Goal: Check status: Check status

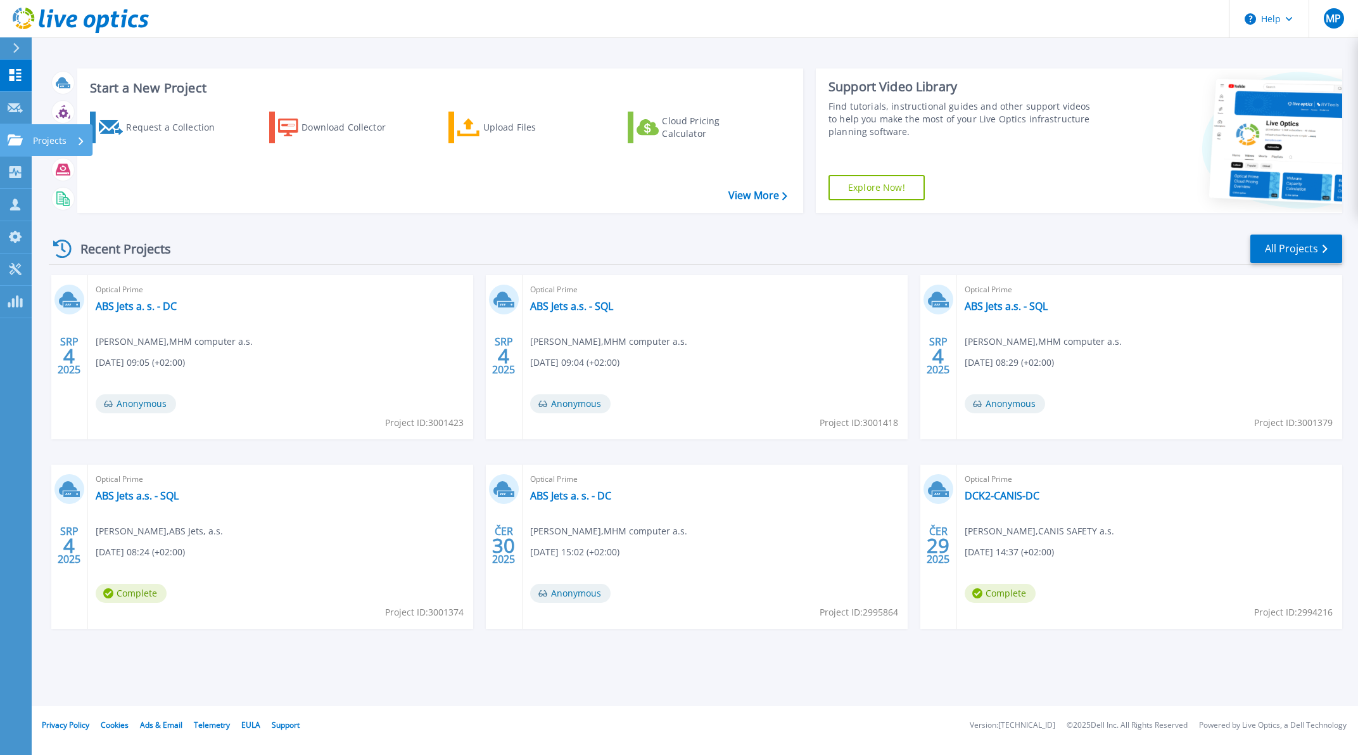
click at [16, 143] on icon at bounding box center [15, 139] width 15 height 11
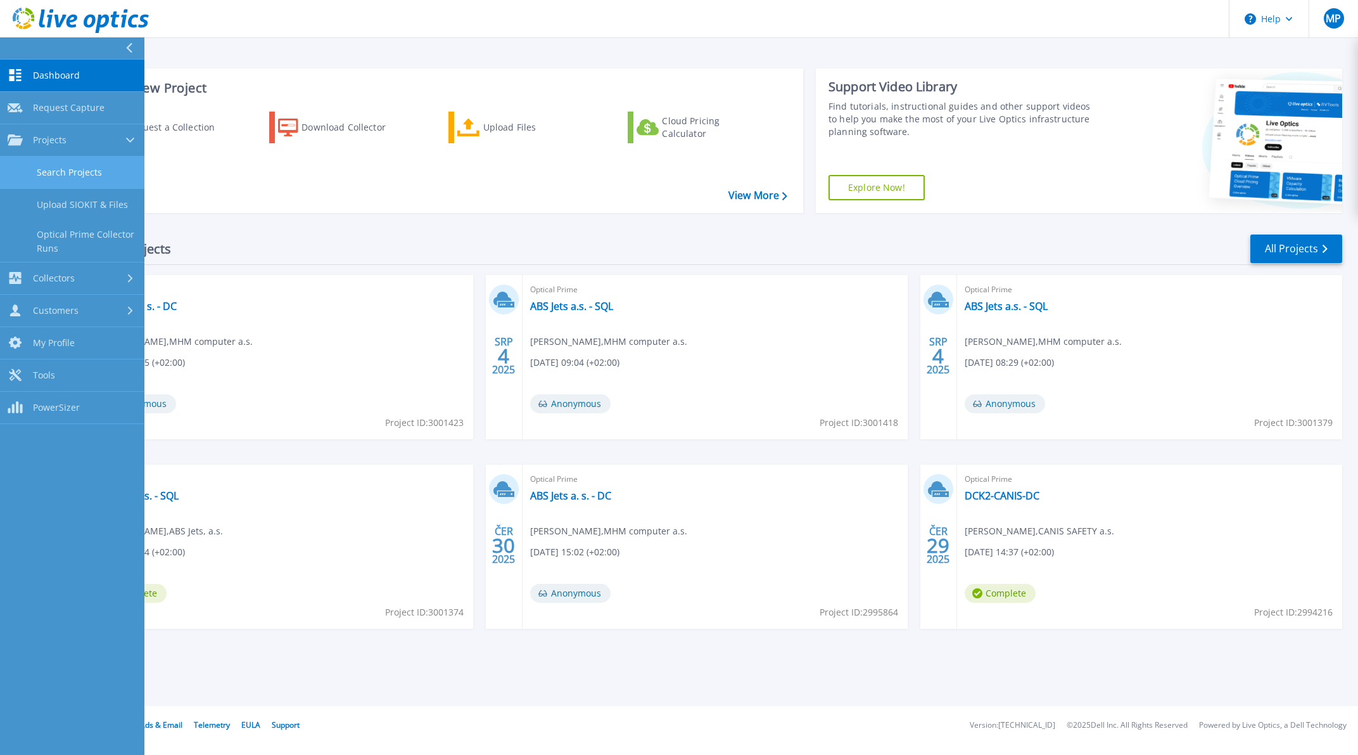
click at [57, 169] on link "Search Projects" at bounding box center [72, 172] width 144 height 32
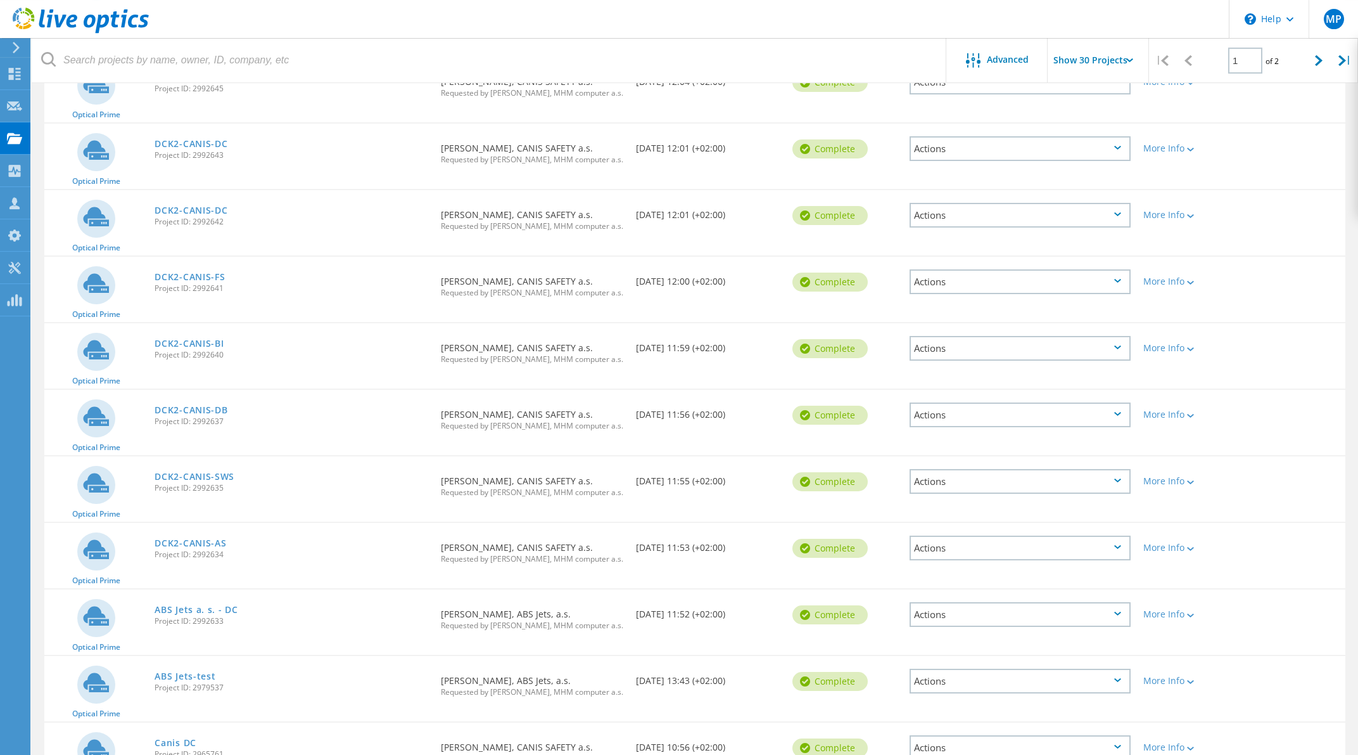
scroll to position [1494, 0]
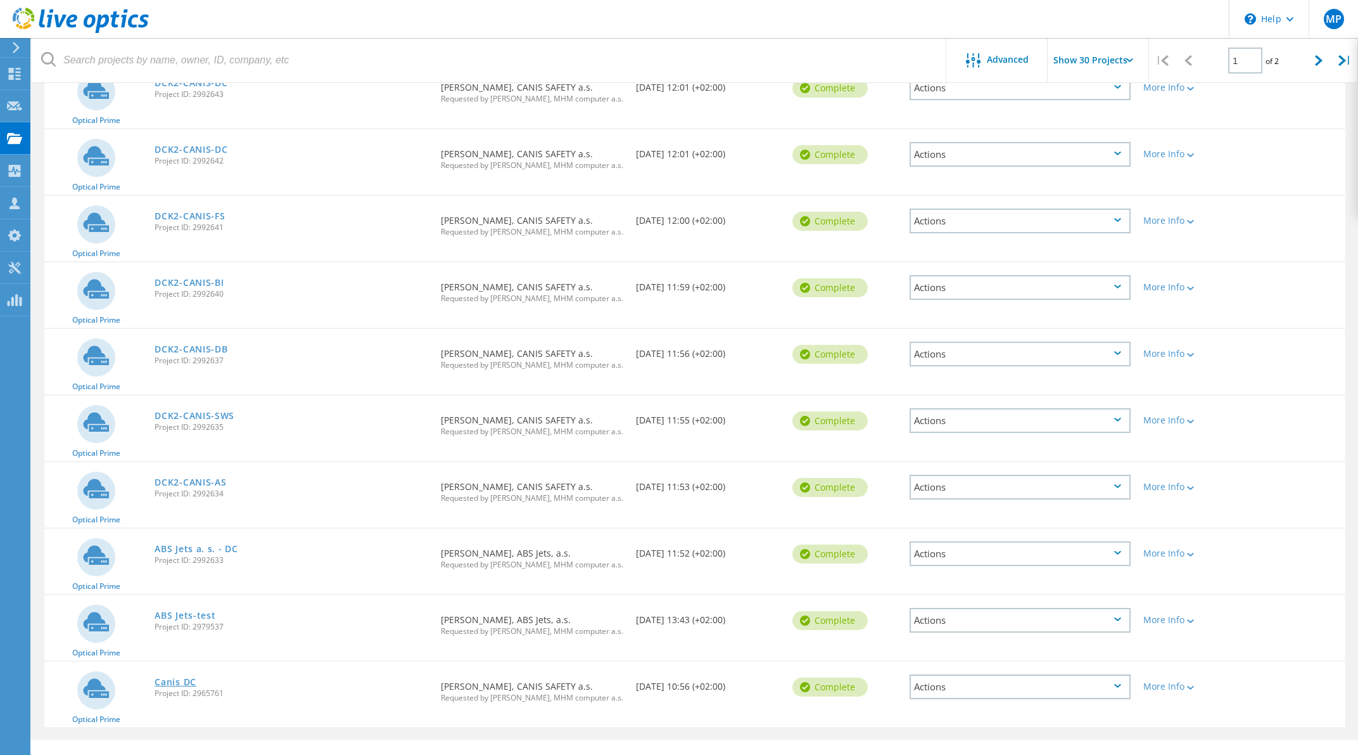
click at [194, 677] on link "Canis DC" at bounding box center [176, 681] width 42 height 9
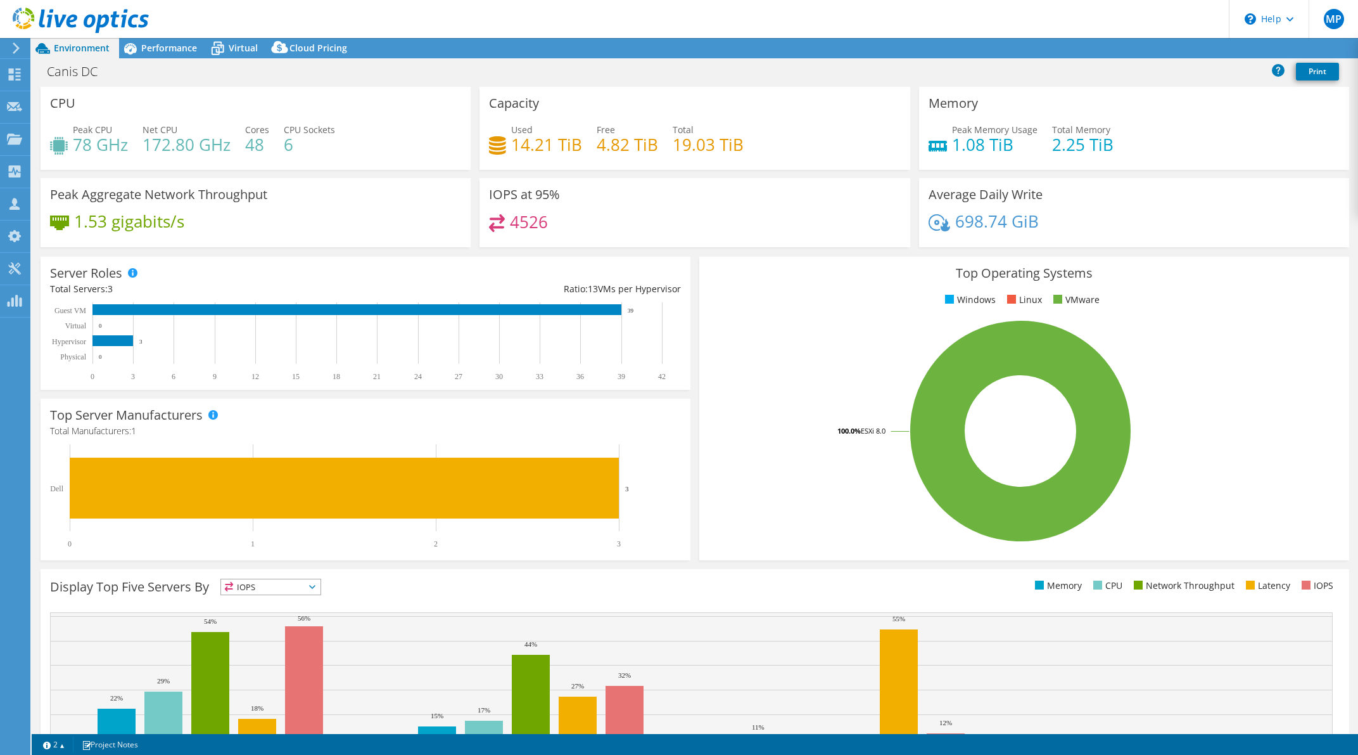
select select "EUFrankfurt"
select select "USD"
click at [164, 47] on span "Performance" at bounding box center [169, 48] width 56 height 12
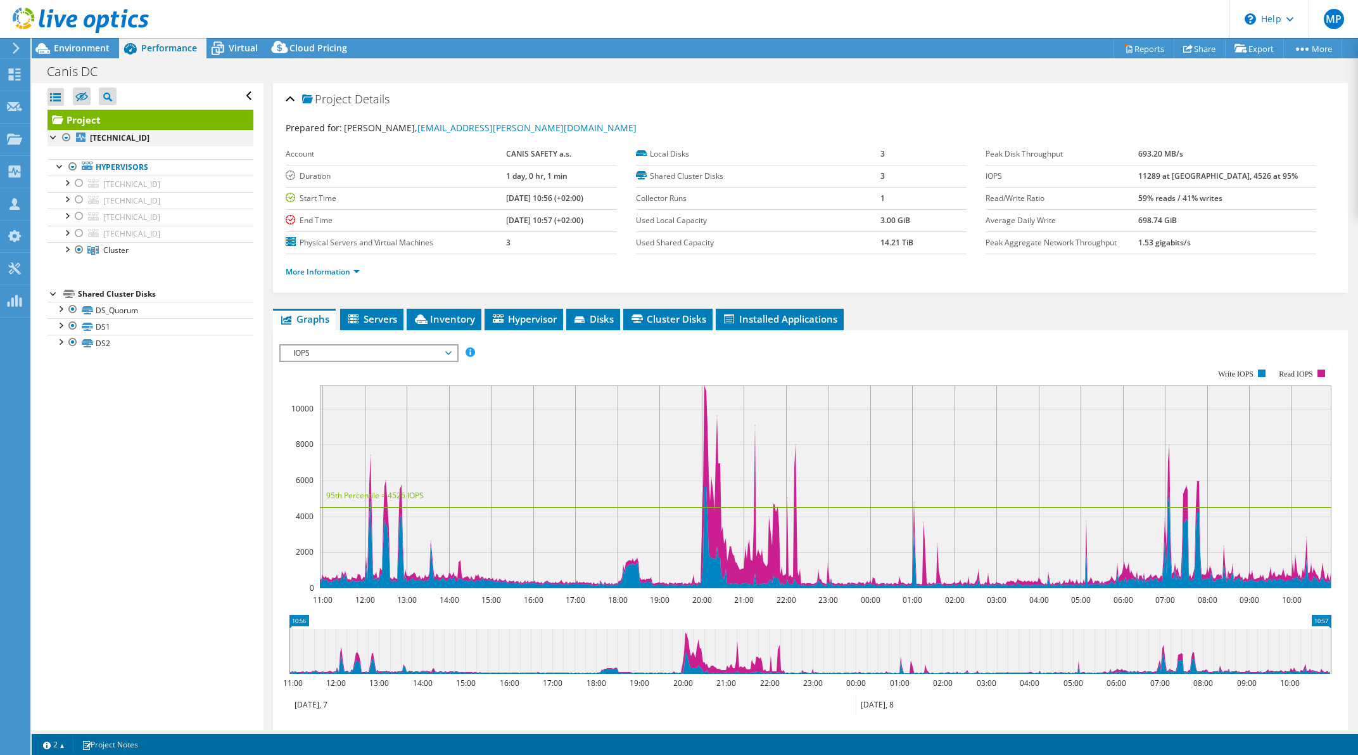
click at [72, 139] on div at bounding box center [66, 137] width 13 height 15
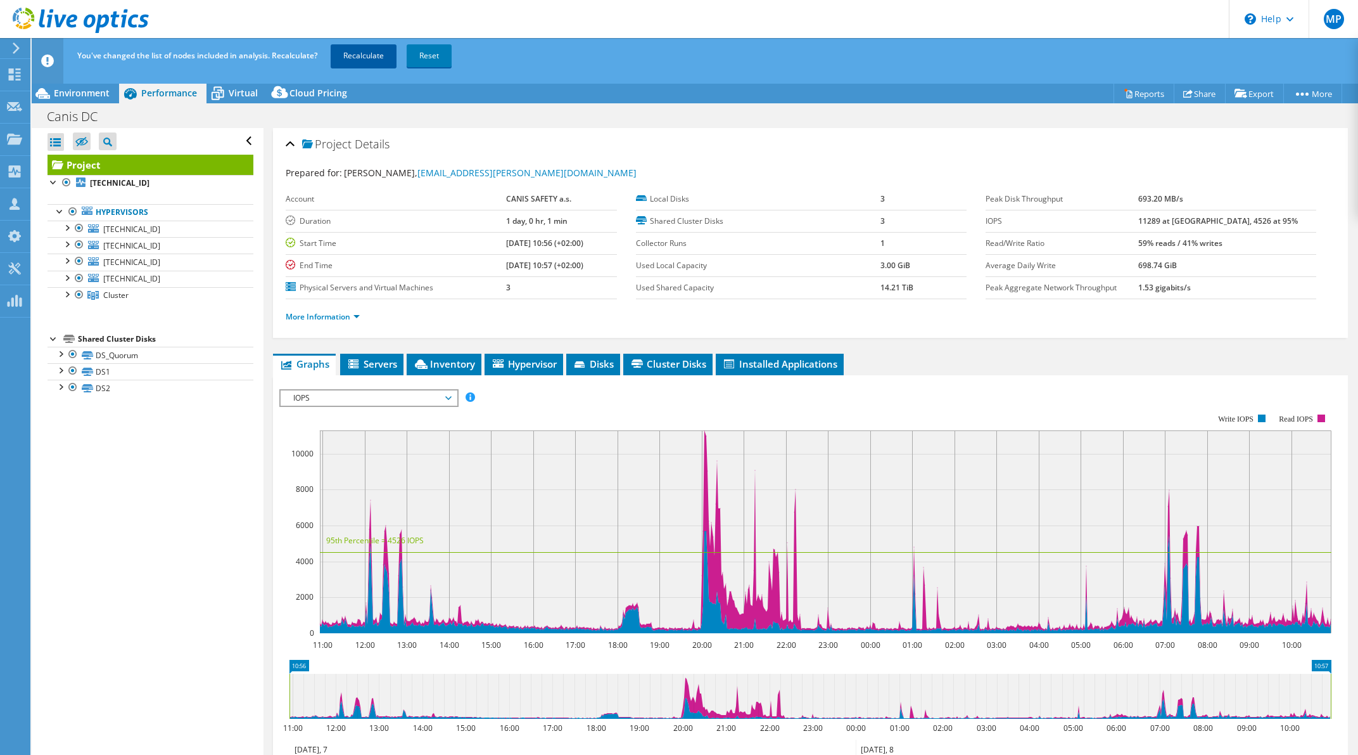
click at [368, 53] on link "Recalculate" at bounding box center [364, 55] width 66 height 23
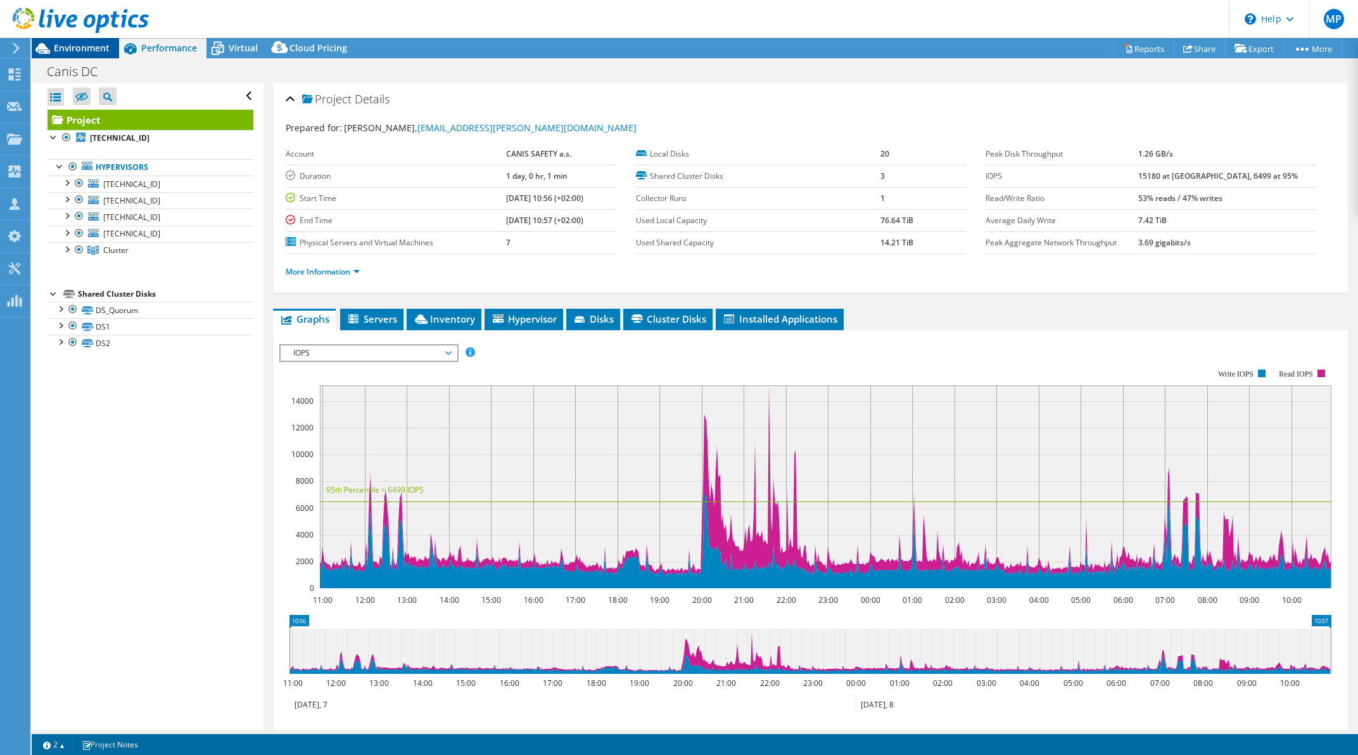
click at [103, 50] on span "Environment" at bounding box center [82, 48] width 56 height 12
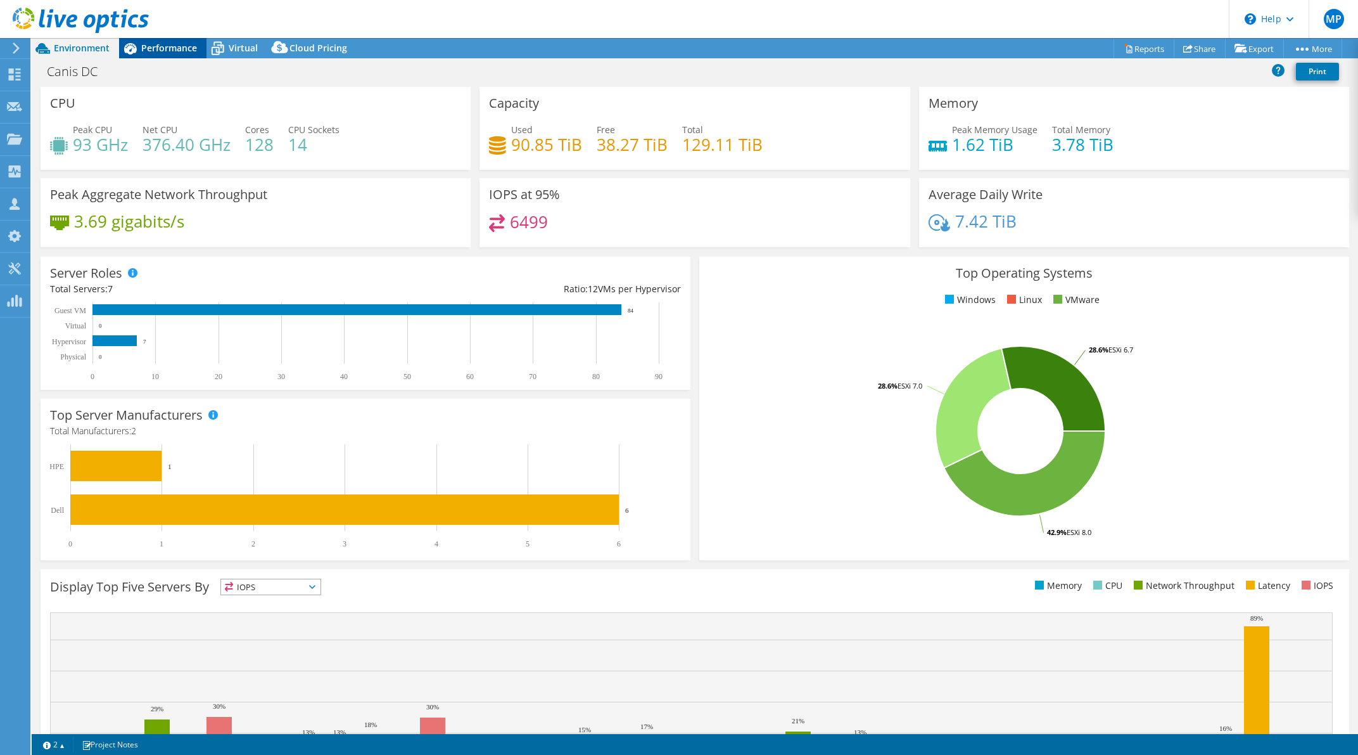
click at [169, 49] on span "Performance" at bounding box center [169, 48] width 56 height 12
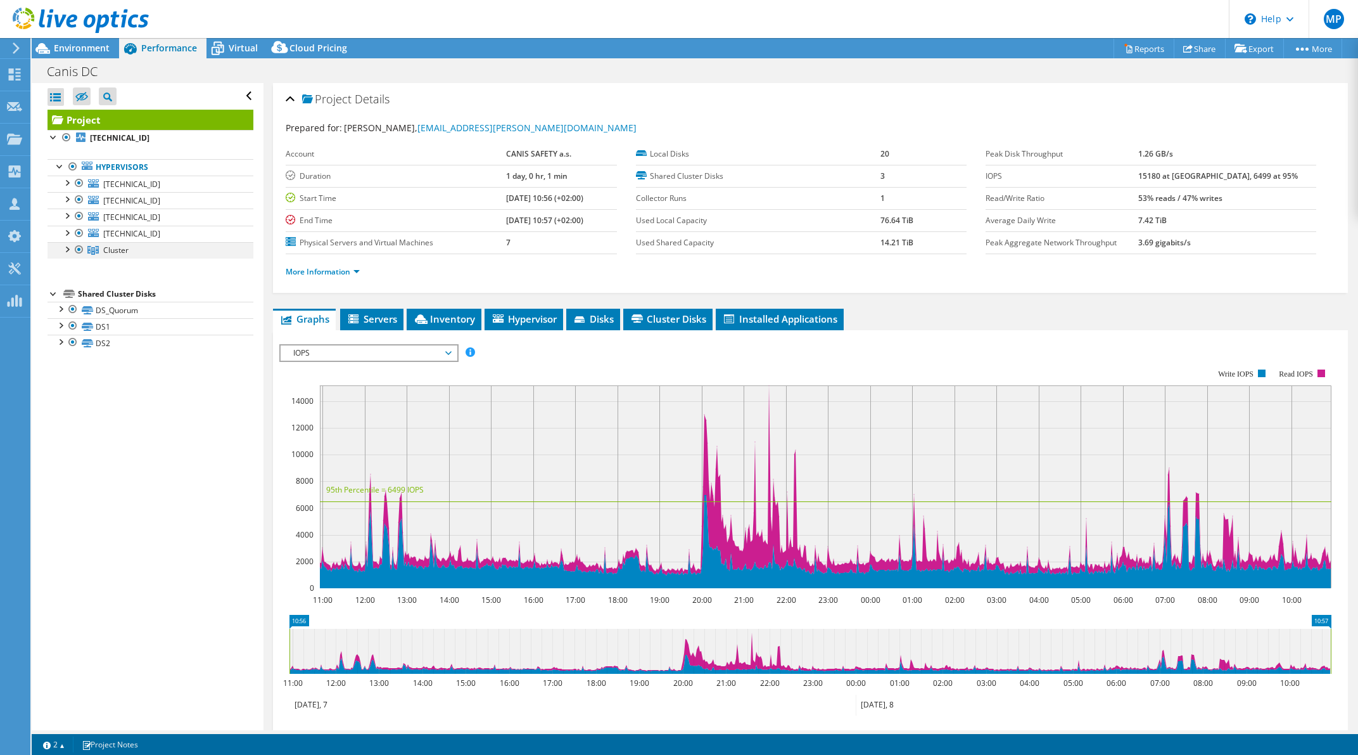
click at [68, 250] on div at bounding box center [66, 248] width 13 height 13
click at [67, 181] on div at bounding box center [66, 181] width 13 height 13
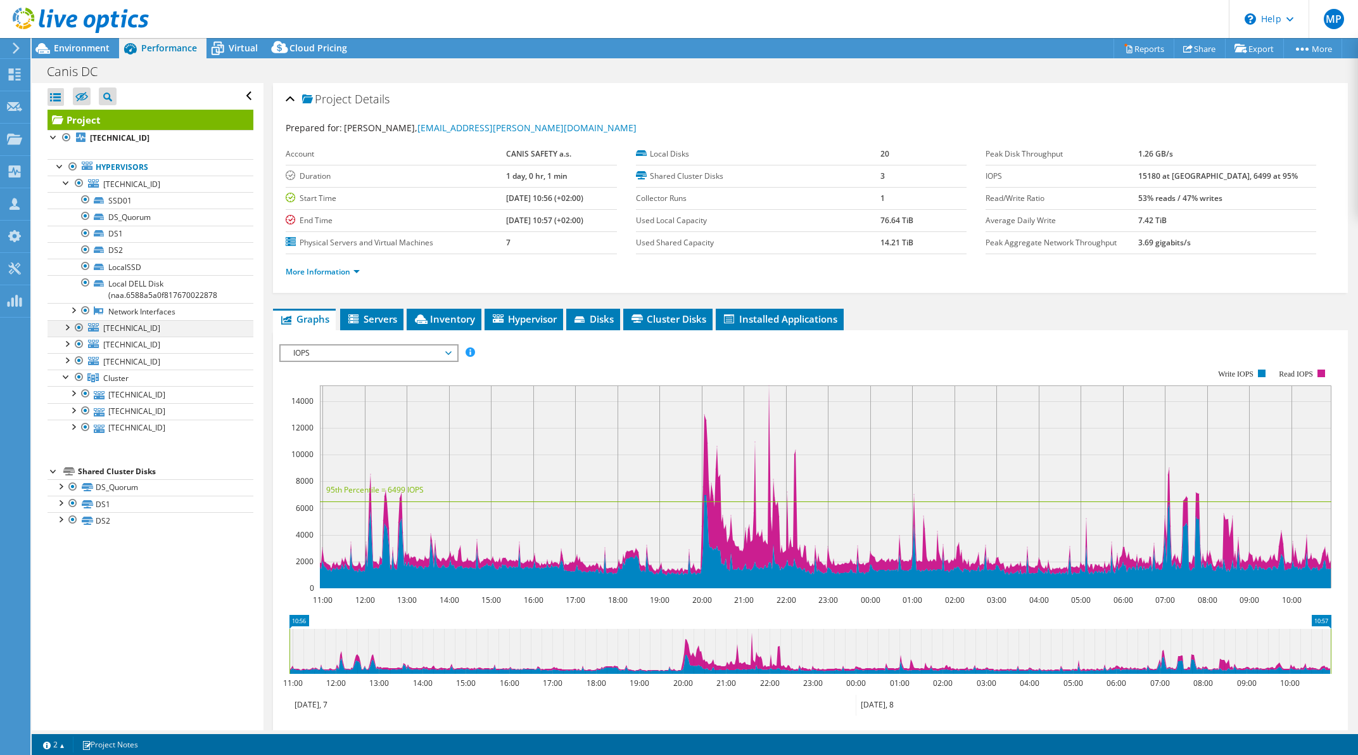
click at [65, 328] on div at bounding box center [66, 326] width 13 height 13
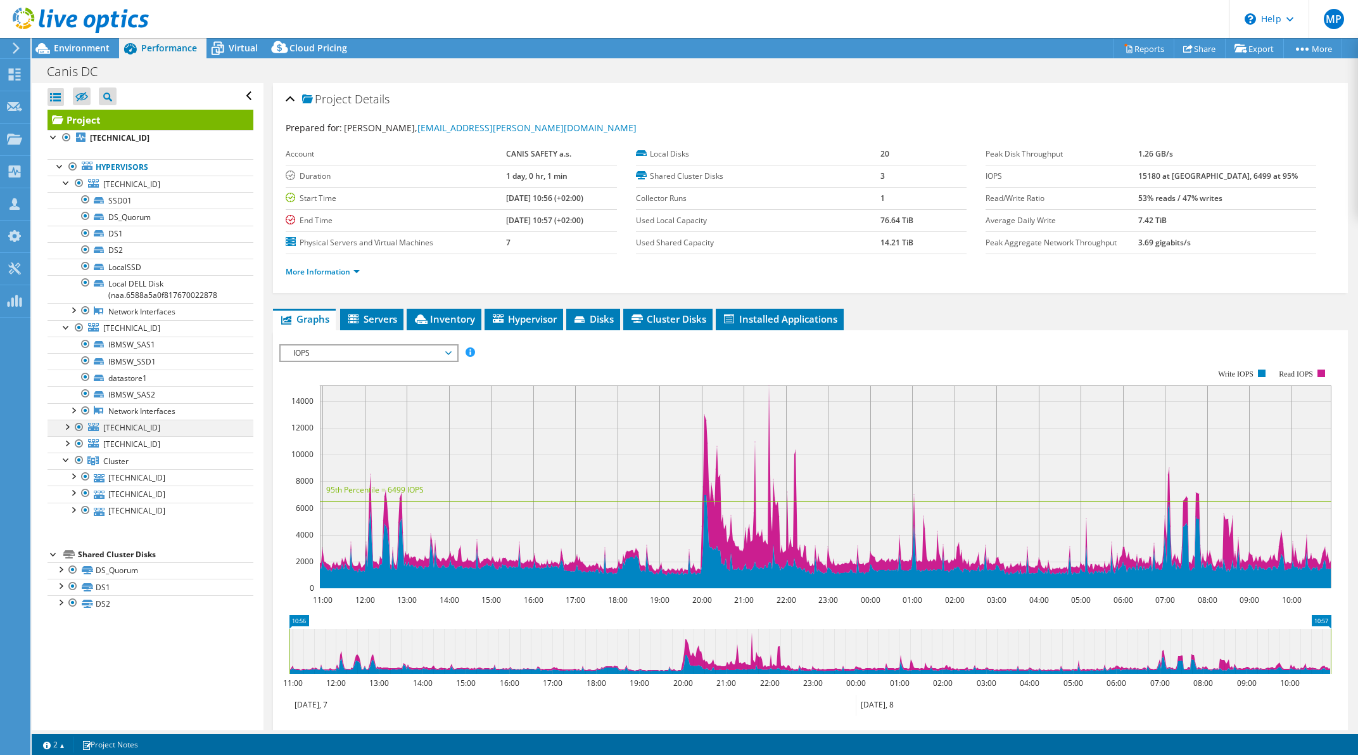
click at [66, 428] on div at bounding box center [66, 425] width 13 height 13
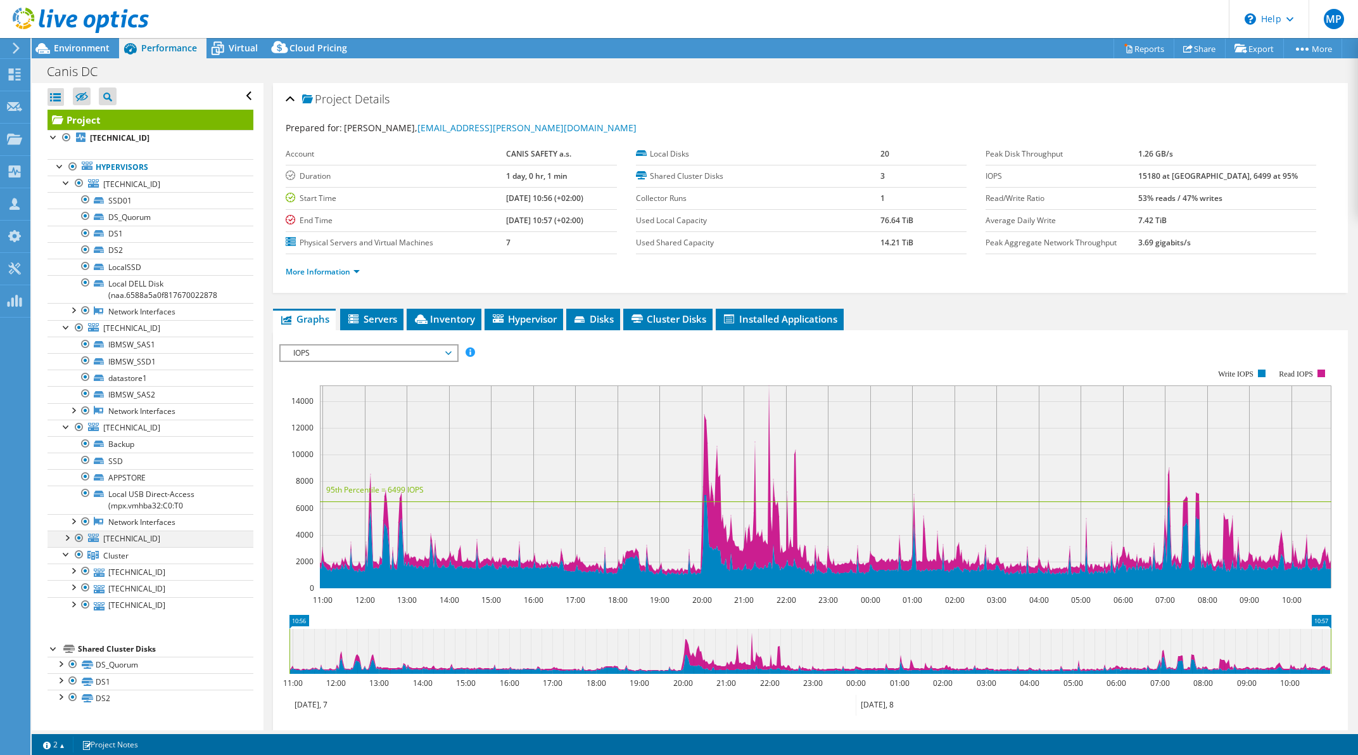
click at [65, 538] on div at bounding box center [66, 536] width 13 height 13
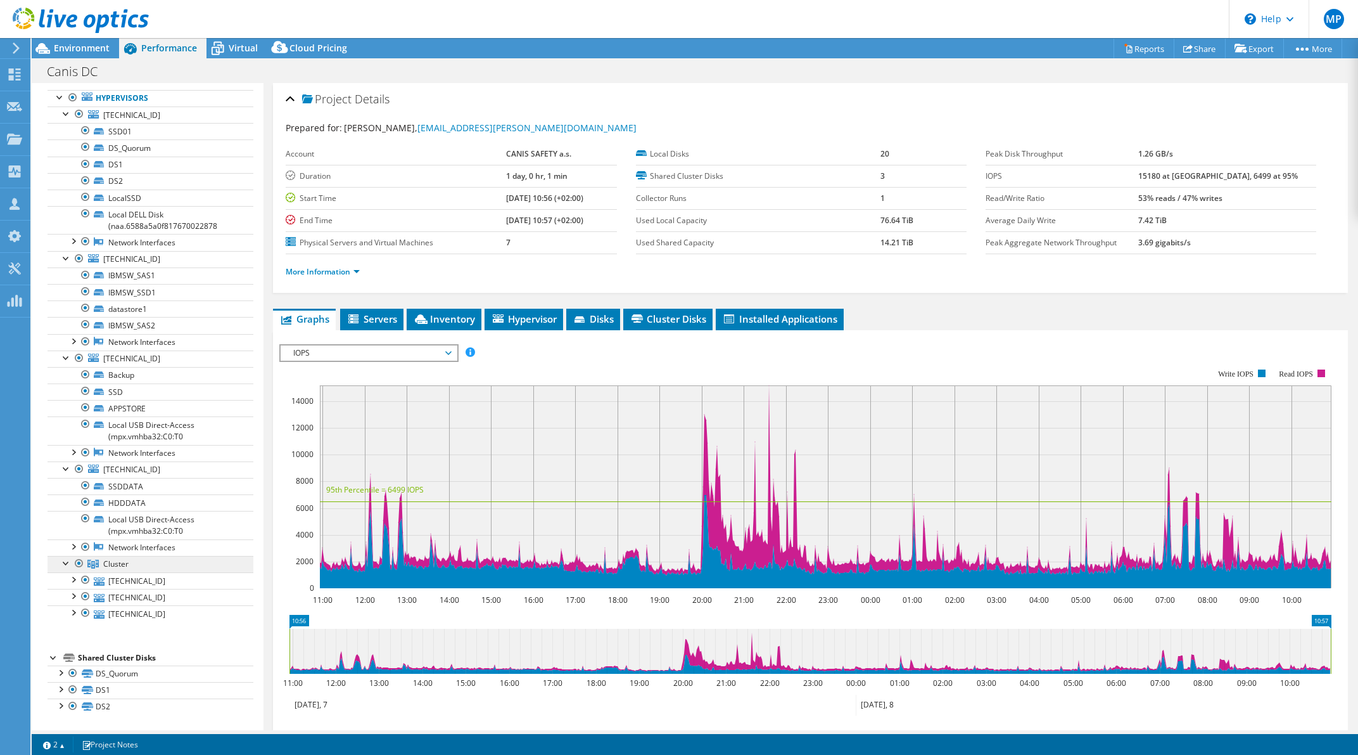
scroll to position [71, 0]
click at [78, 113] on div at bounding box center [79, 113] width 13 height 15
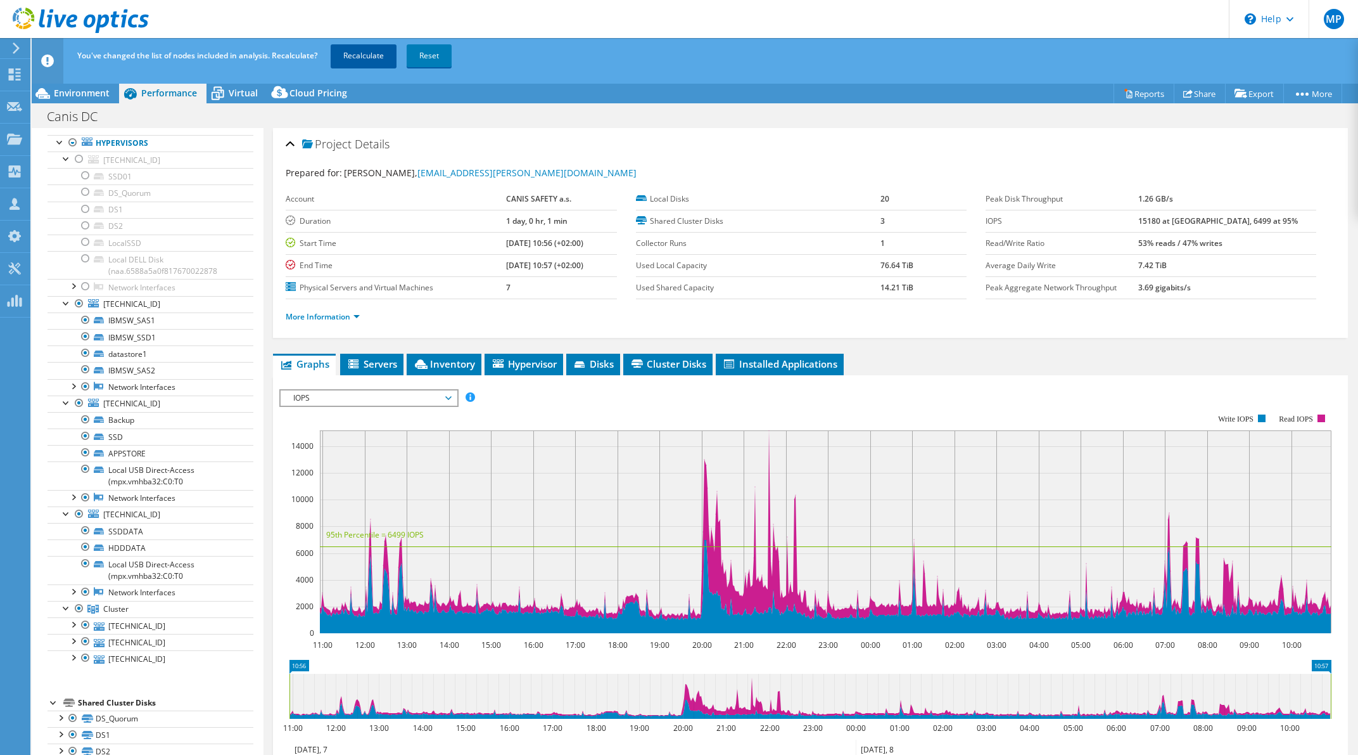
click at [367, 52] on link "Recalculate" at bounding box center [364, 55] width 66 height 23
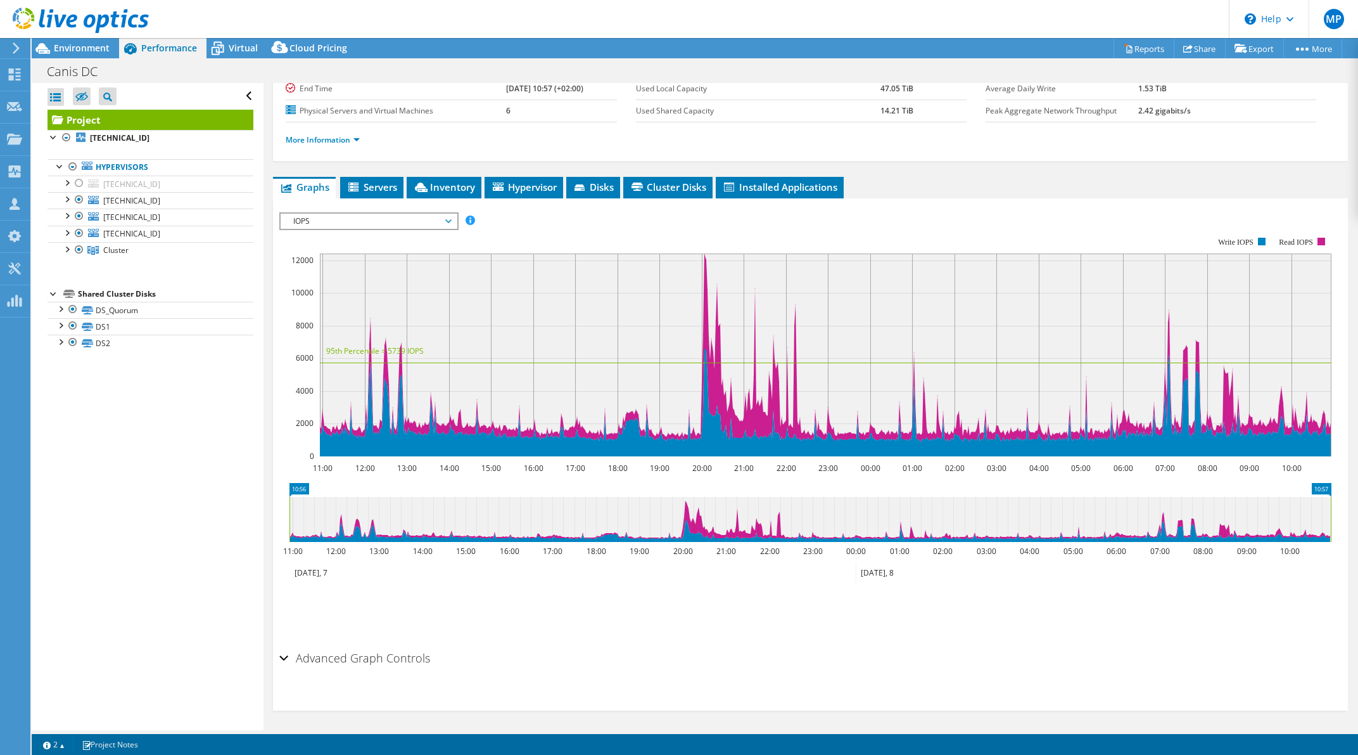
scroll to position [61, 0]
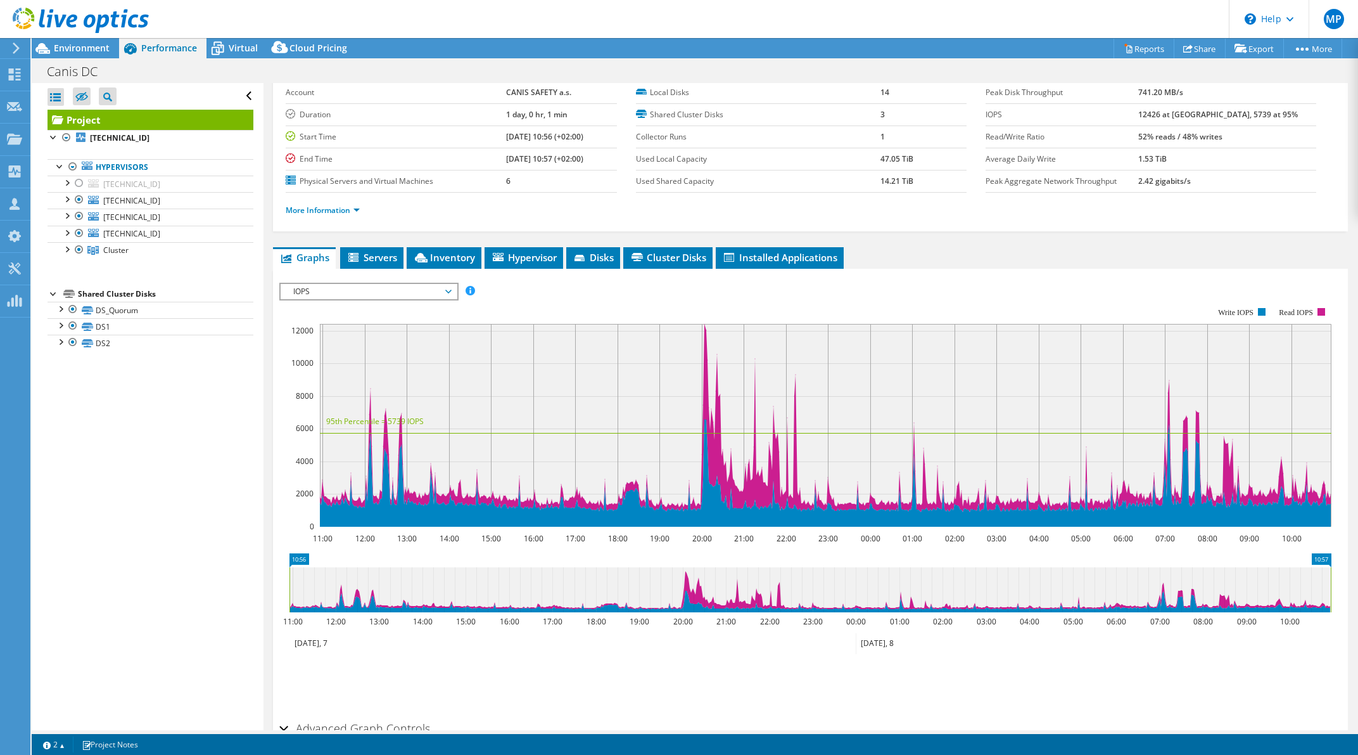
click at [430, 289] on span "IOPS" at bounding box center [368, 291] width 163 height 15
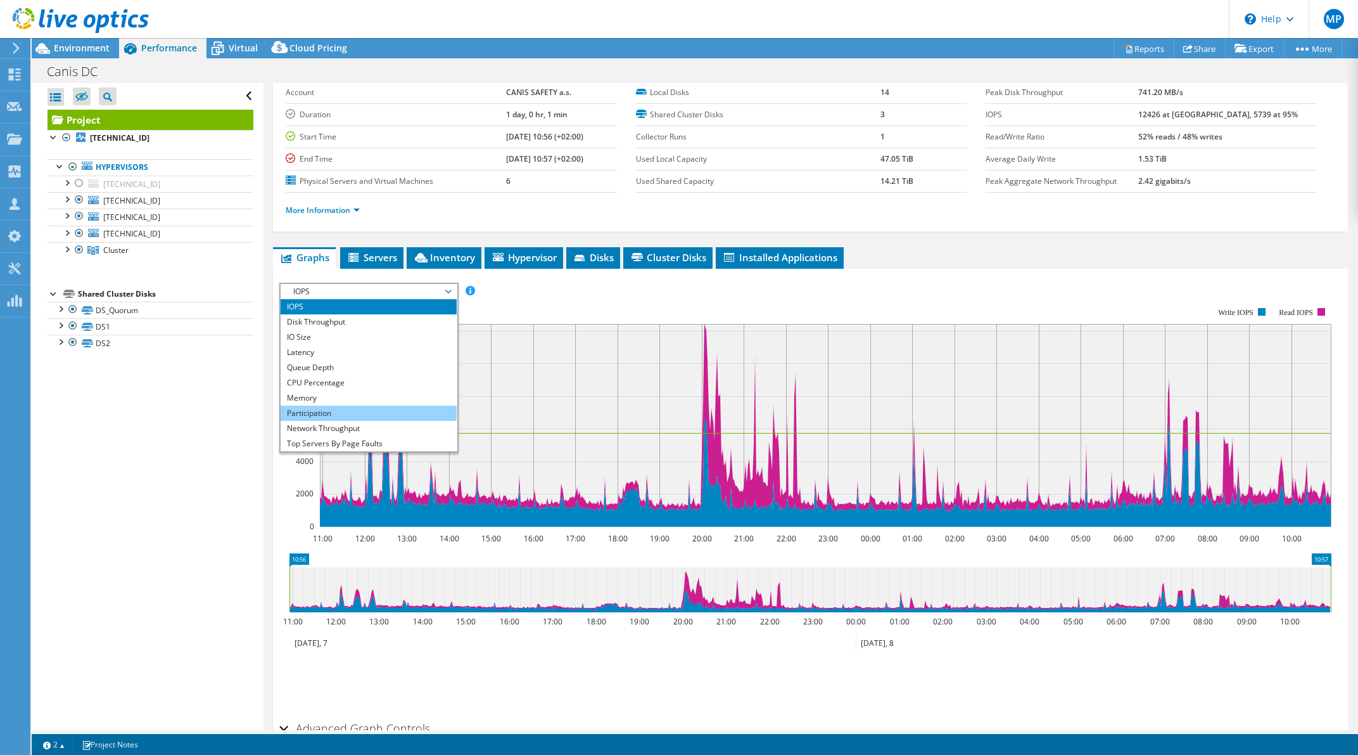
scroll to position [46, 0]
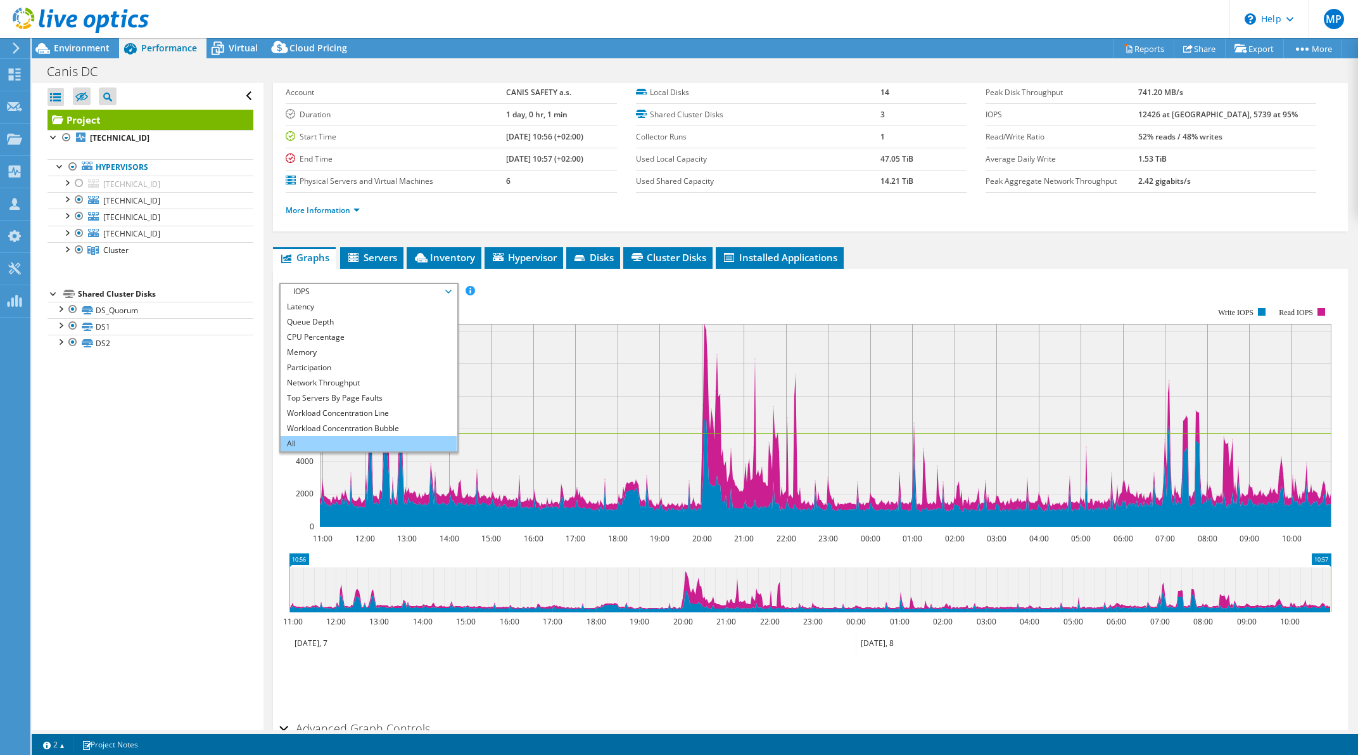
click at [373, 436] on li "All" at bounding box center [368, 443] width 175 height 15
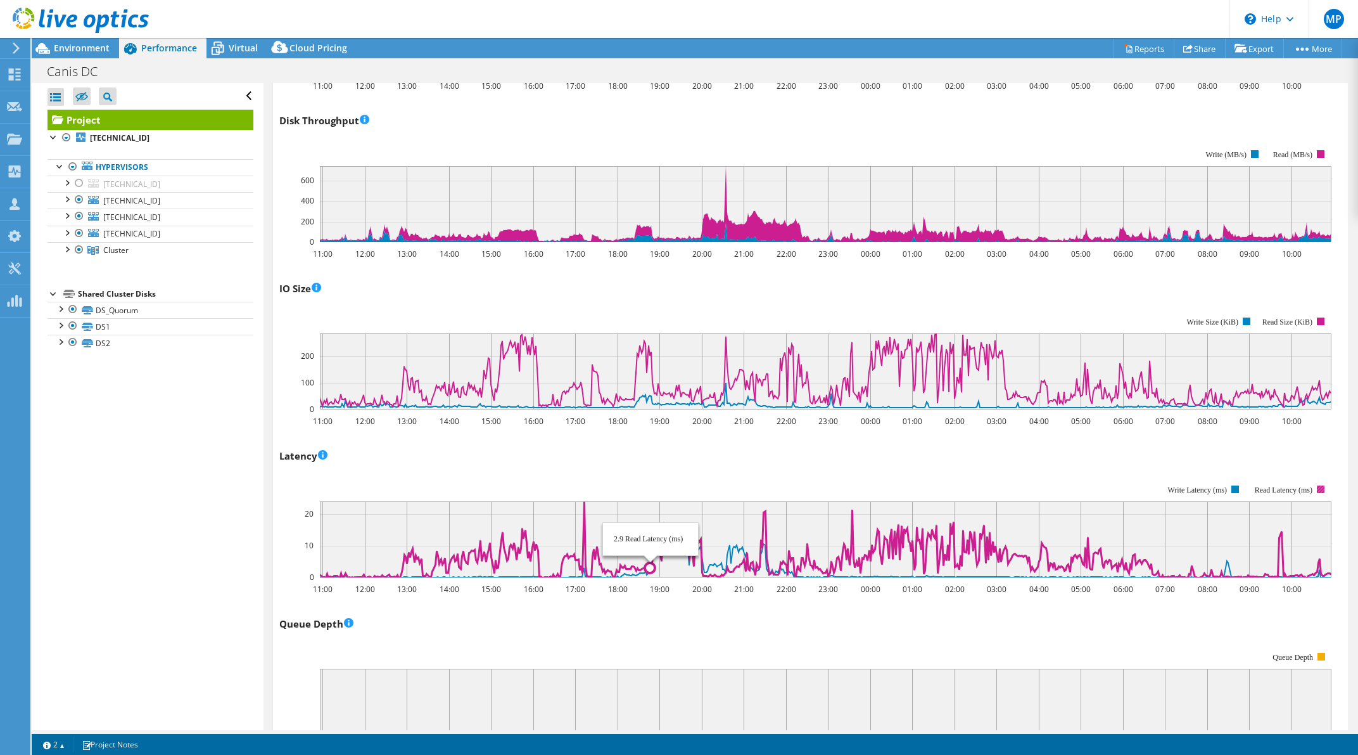
scroll to position [772, 0]
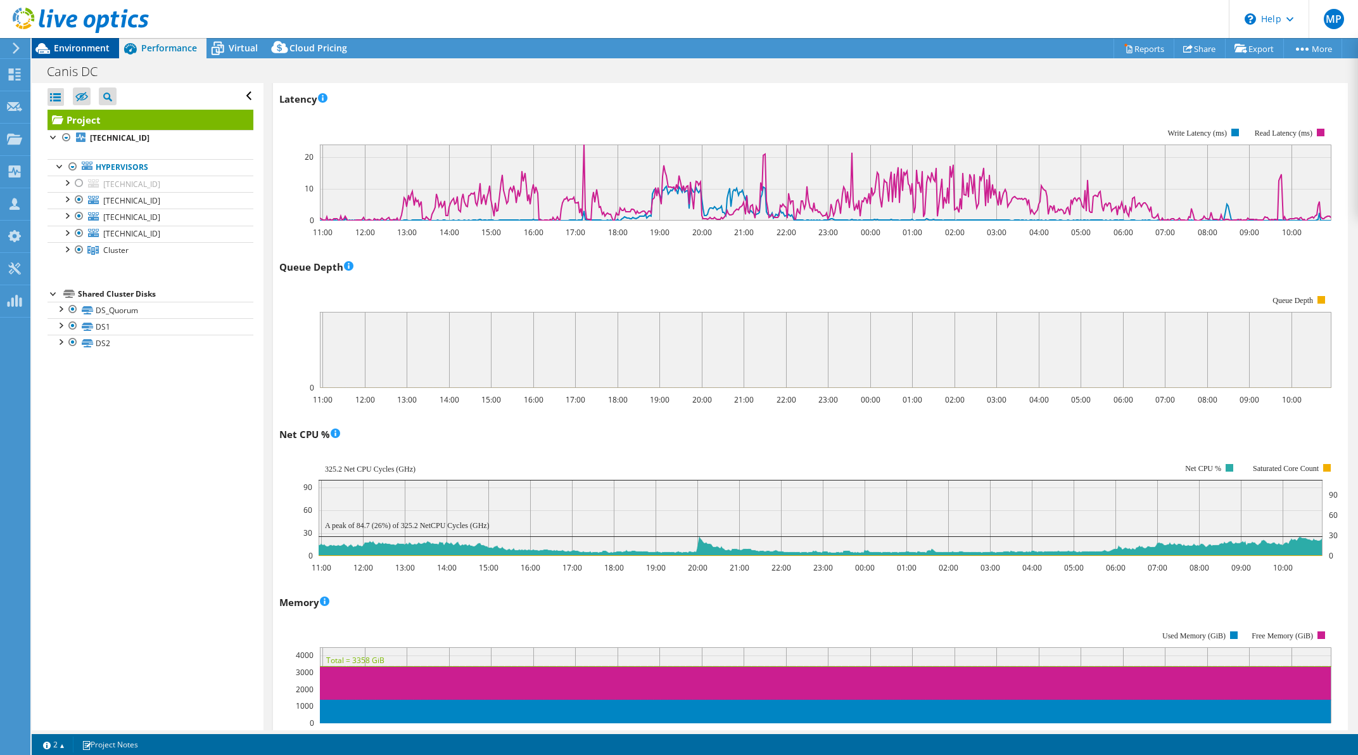
click at [84, 55] on div "Environment" at bounding box center [75, 48] width 87 height 20
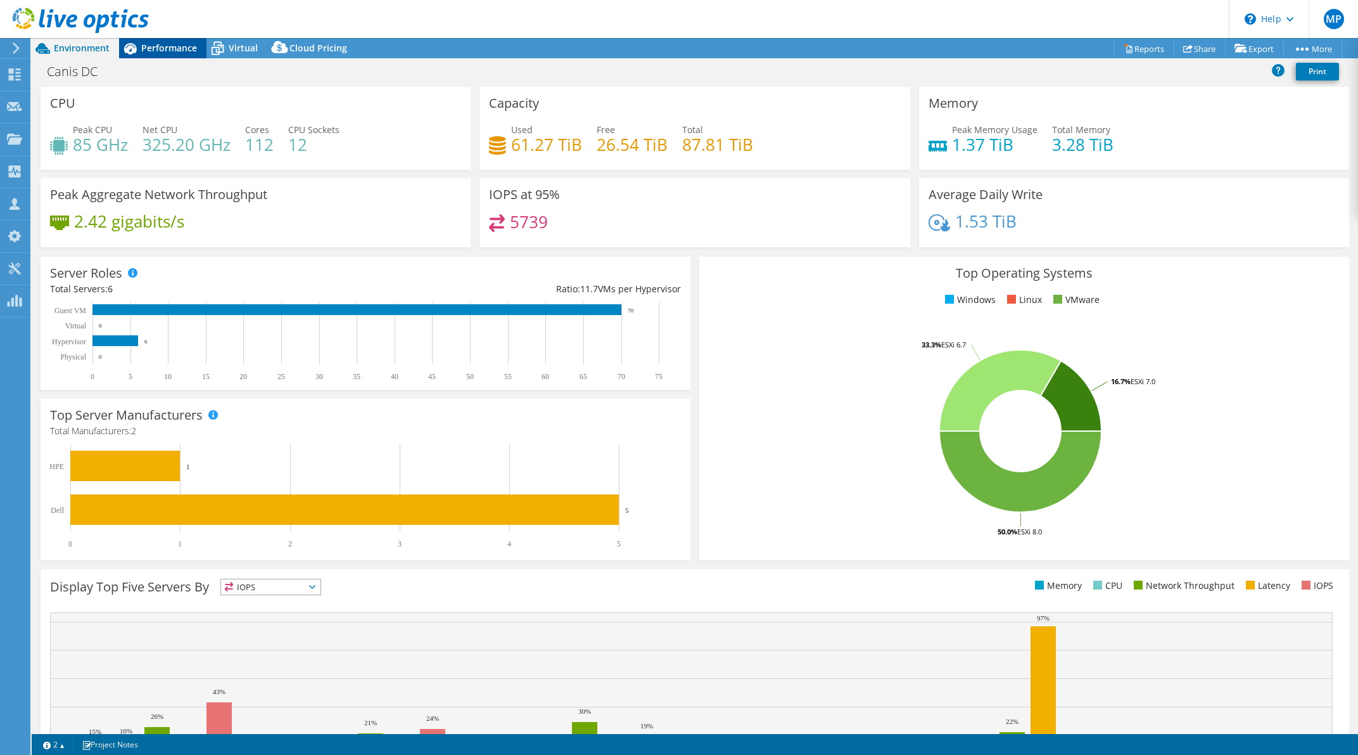
click at [162, 48] on span "Performance" at bounding box center [169, 48] width 56 height 12
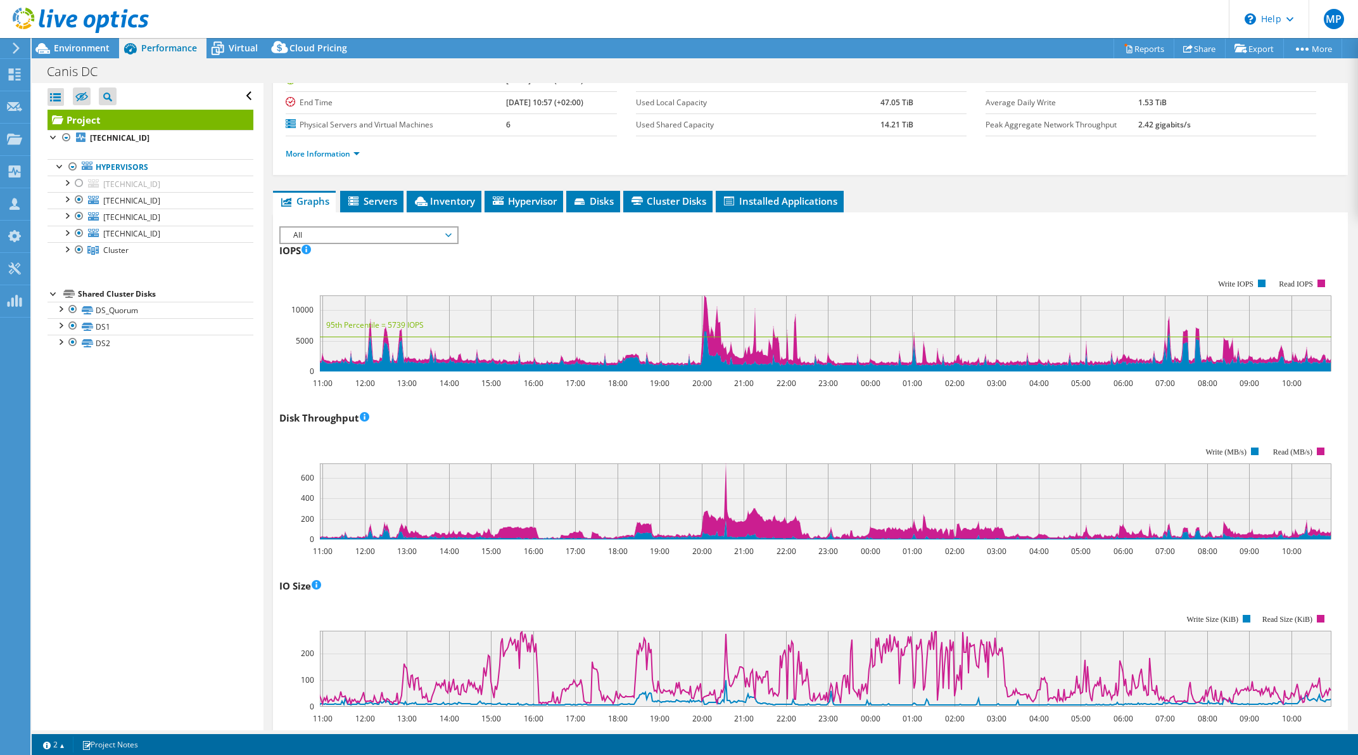
scroll to position [0, 0]
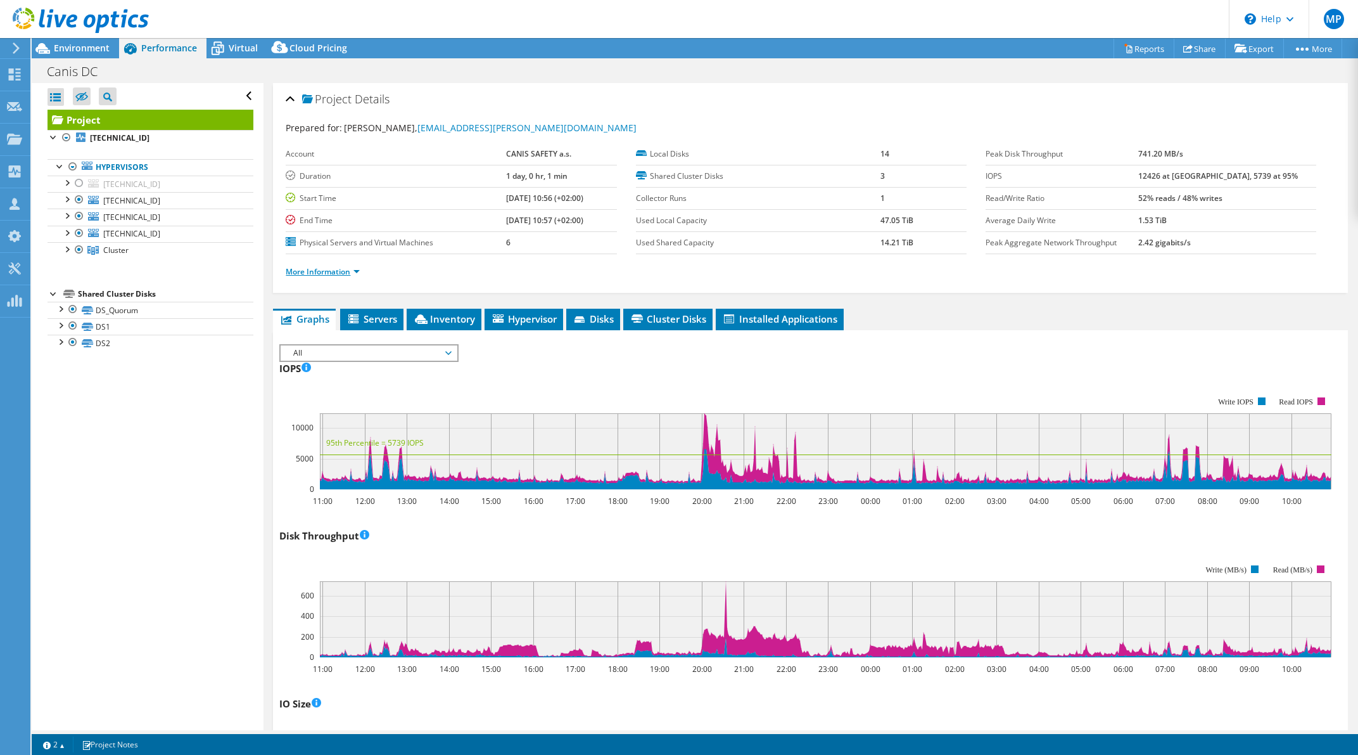
click at [332, 272] on link "More Information" at bounding box center [323, 271] width 74 height 11
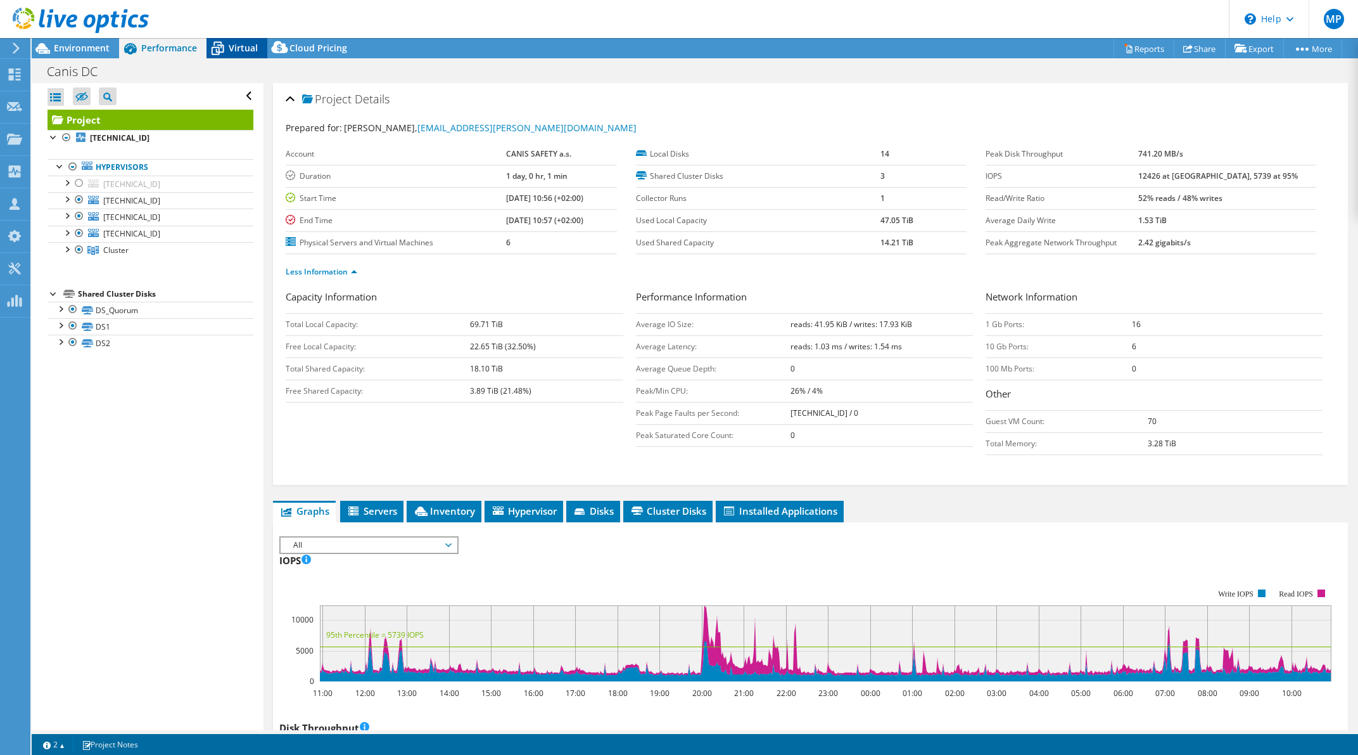
click at [227, 41] on icon at bounding box center [218, 48] width 22 height 22
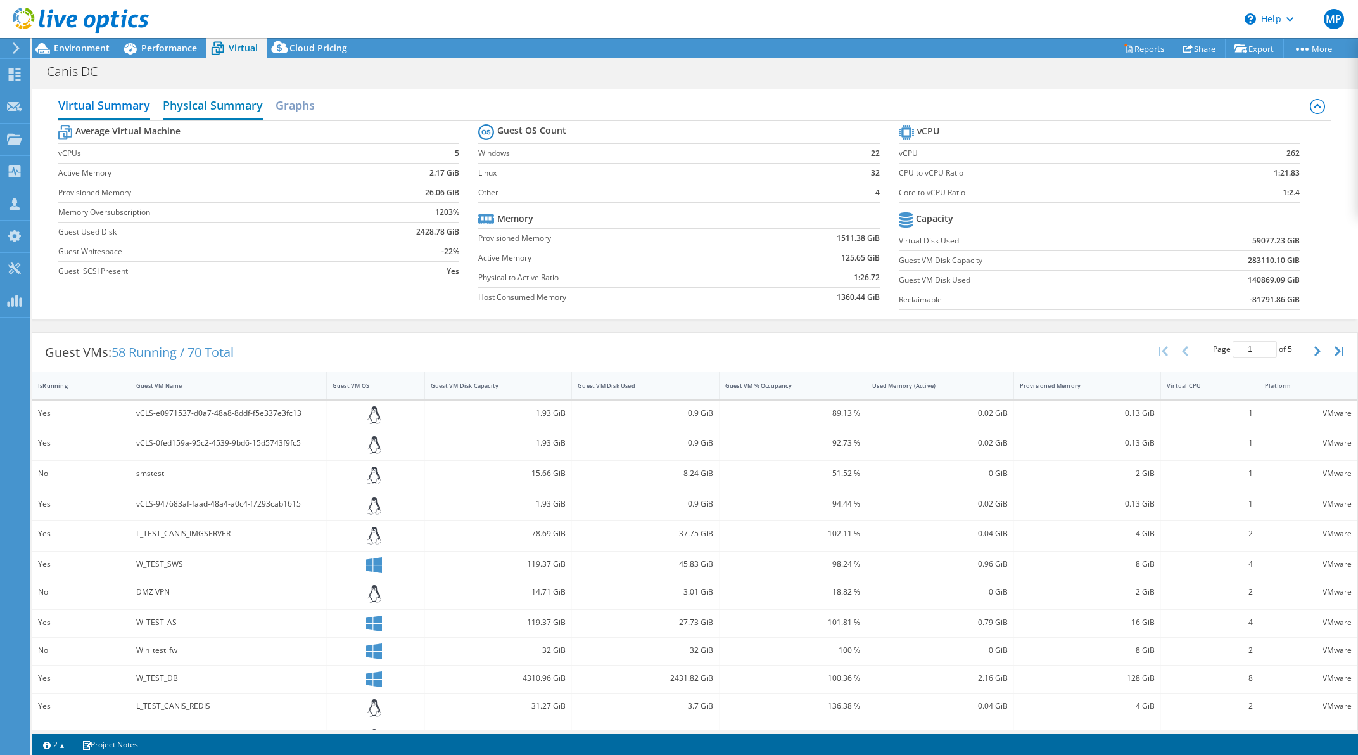
click at [216, 108] on h2 "Physical Summary" at bounding box center [213, 106] width 100 height 28
